Goal: Task Accomplishment & Management: Complete application form

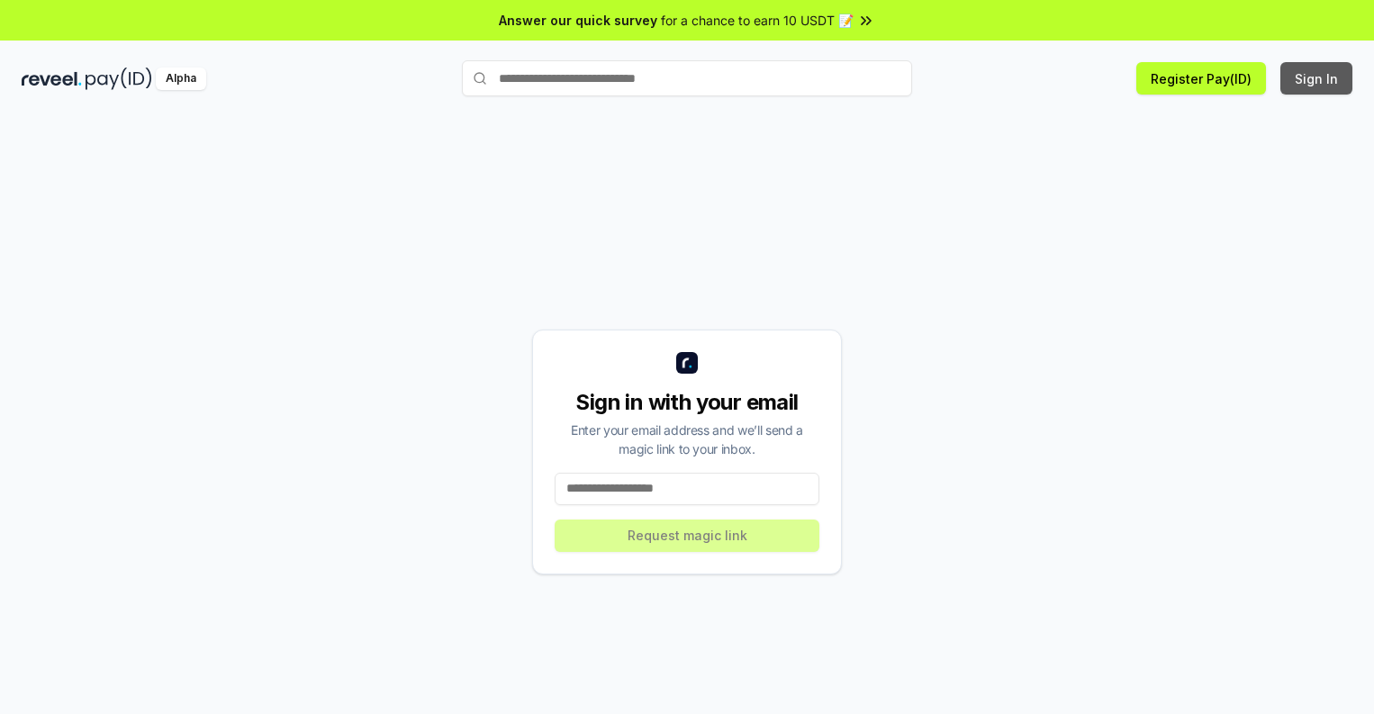
click at [1317, 78] on button "Sign In" at bounding box center [1316, 78] width 72 height 32
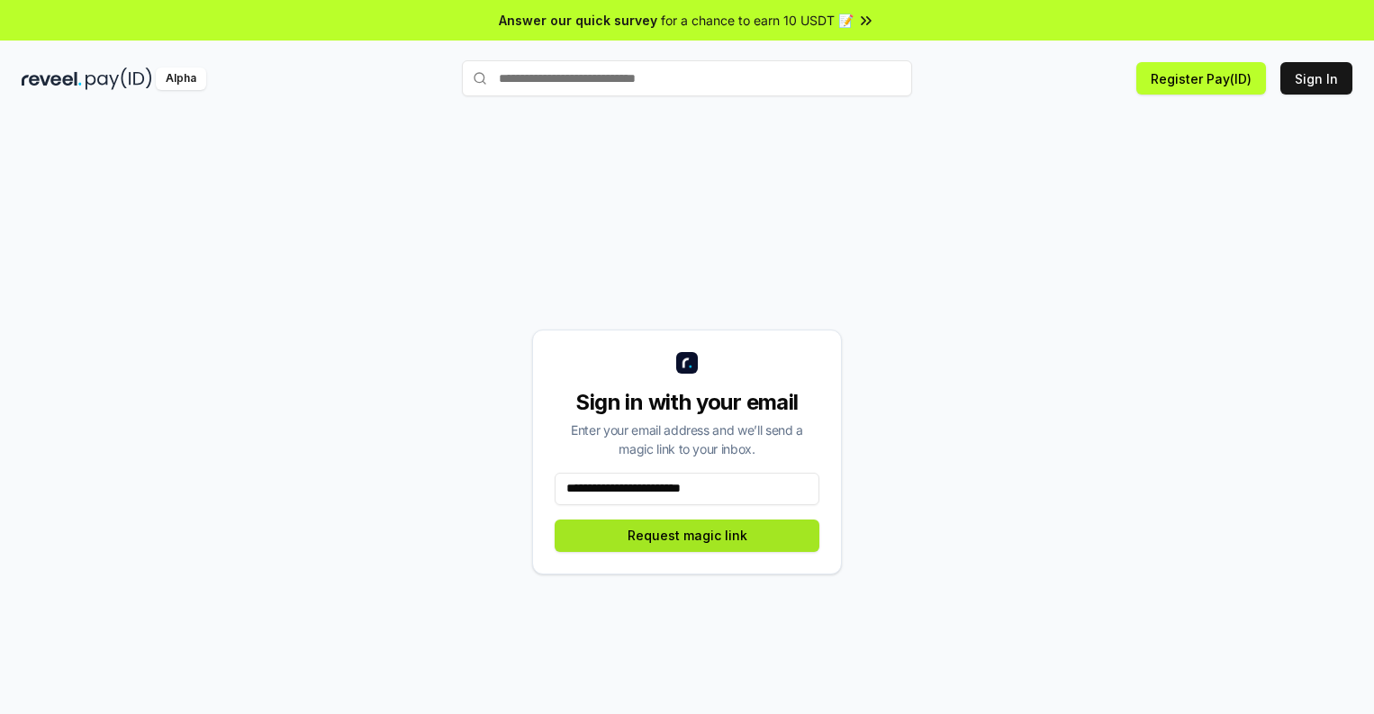
type input "**********"
click at [687, 535] on button "Request magic link" at bounding box center [687, 535] width 265 height 32
